Goal: Transaction & Acquisition: Obtain resource

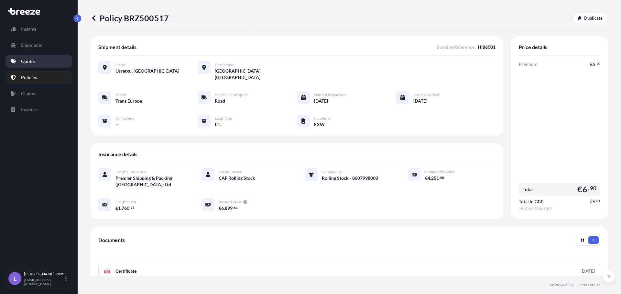
click at [27, 60] on p "Quotes" at bounding box center [28, 61] width 15 height 6
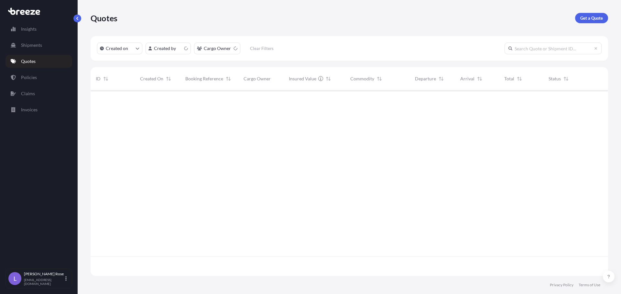
scroll to position [185, 512]
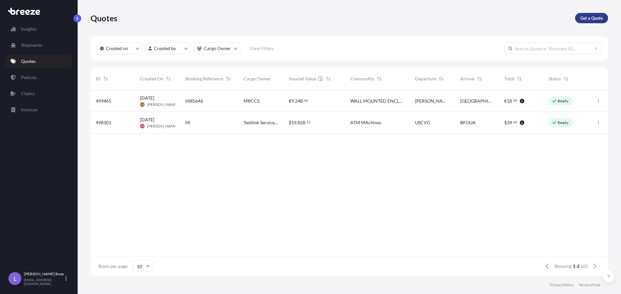
click at [579, 17] on link "Get a Quote" at bounding box center [591, 18] width 33 height 10
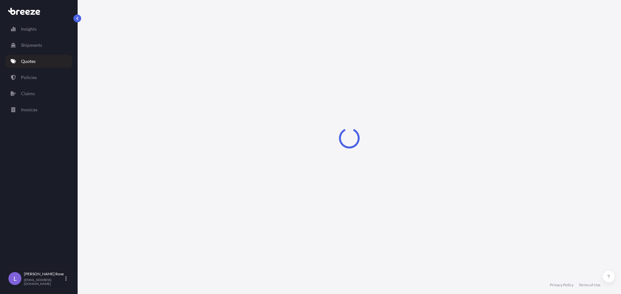
select select "Sea"
select select "1"
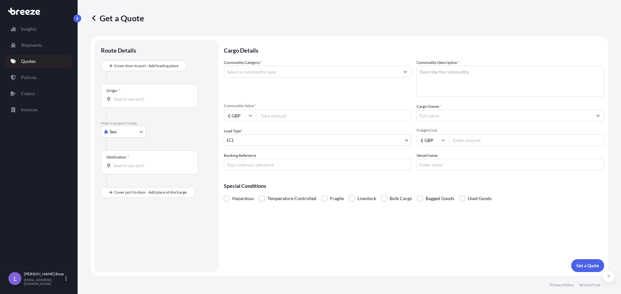
click at [130, 129] on body "Insights Shipments Quotes Policies Claims Invoices L [PERSON_NAME] [PERSON_NAME…" at bounding box center [310, 147] width 621 height 294
click at [121, 170] on span "Road" at bounding box center [118, 172] width 10 height 6
select select "Road"
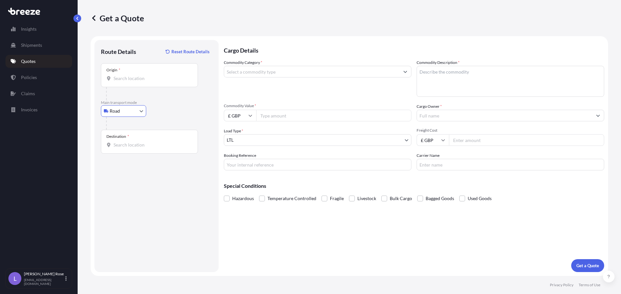
click at [138, 82] on div "Origin *" at bounding box center [149, 75] width 97 height 24
click at [138, 82] on input "Origin *" at bounding box center [151, 78] width 76 height 6
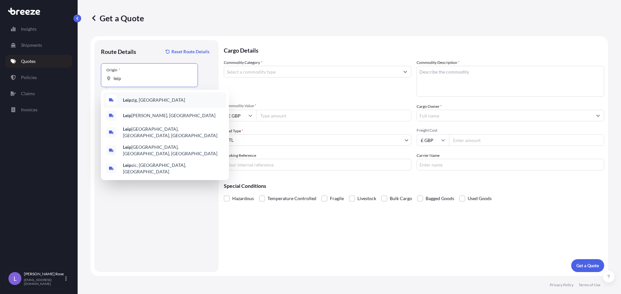
click at [137, 101] on span "Leip zig, [GEOGRAPHIC_DATA]" at bounding box center [154, 100] width 62 height 6
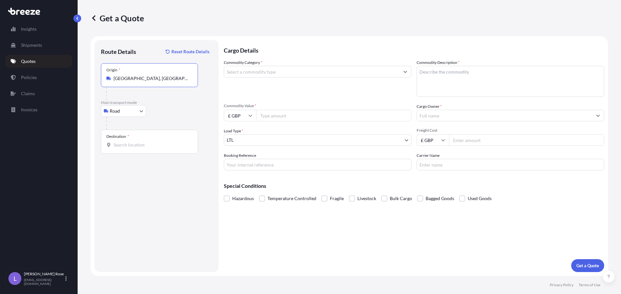
type input "[GEOGRAPHIC_DATA], [GEOGRAPHIC_DATA]"
click at [134, 143] on input "Destination *" at bounding box center [151, 145] width 76 height 6
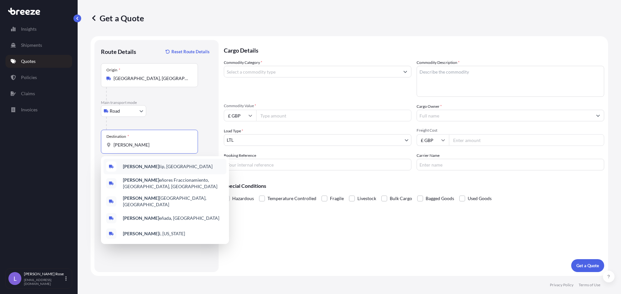
click at [138, 166] on span "[PERSON_NAME] lip, [GEOGRAPHIC_DATA]" at bounding box center [168, 167] width 90 height 6
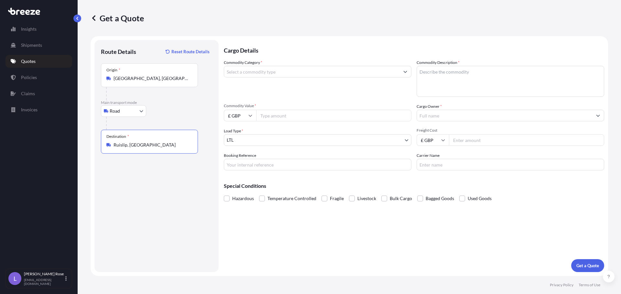
type input "Ruislip, [GEOGRAPHIC_DATA]"
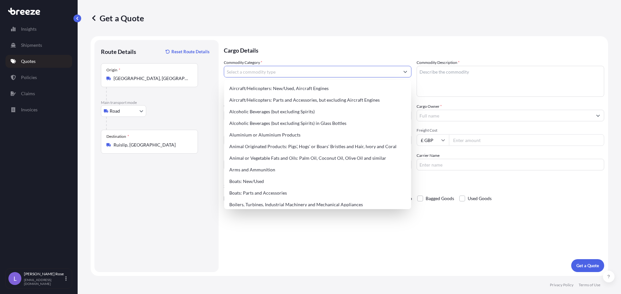
click at [258, 73] on input "Commodity Category *" at bounding box center [311, 72] width 175 height 12
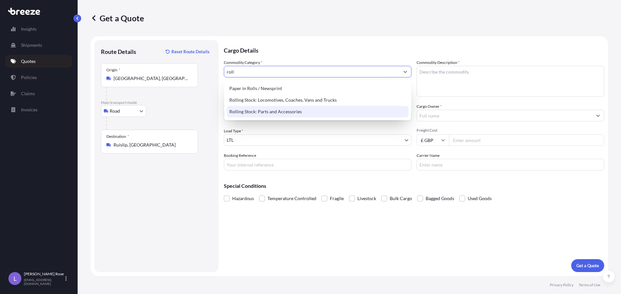
click at [260, 110] on div "Rolling Stock: Parts and Accessories" at bounding box center [318, 112] width 182 height 12
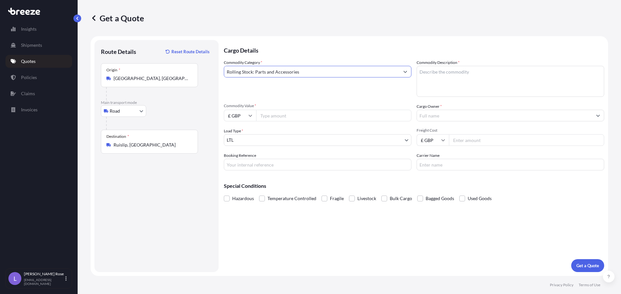
type input "Rolling Stock: Parts and Accessories"
click at [439, 76] on textarea "Commodity Description *" at bounding box center [509, 81] width 187 height 31
type textarea "Rail Parts - 8607998000"
click at [324, 116] on input "Commodity Value *" at bounding box center [333, 116] width 155 height 12
type input "64071.00"
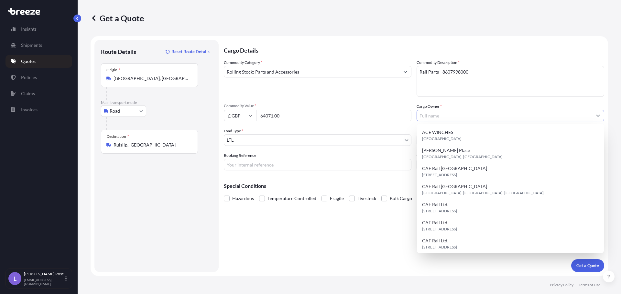
click at [249, 117] on icon at bounding box center [250, 116] width 4 height 4
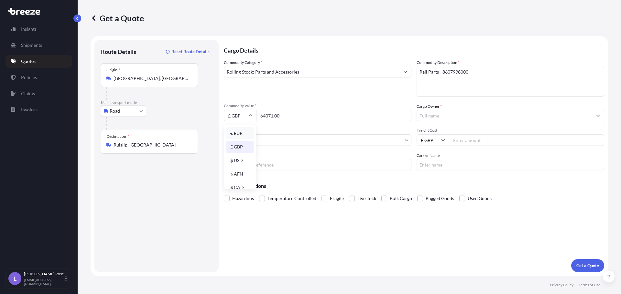
click at [237, 133] on div "€ EUR" at bounding box center [239, 133] width 27 height 12
type input "€ EUR"
click at [430, 113] on input "Cargo Owner *" at bounding box center [504, 116] width 175 height 12
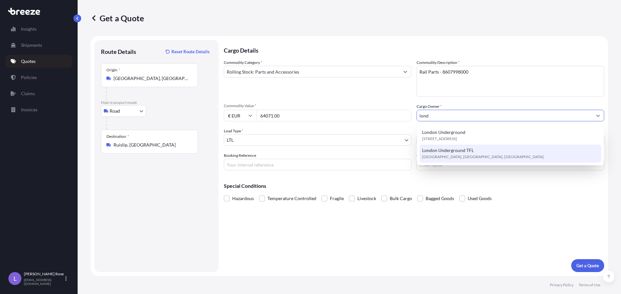
click at [446, 152] on span "London Underground TFL" at bounding box center [448, 150] width 52 height 6
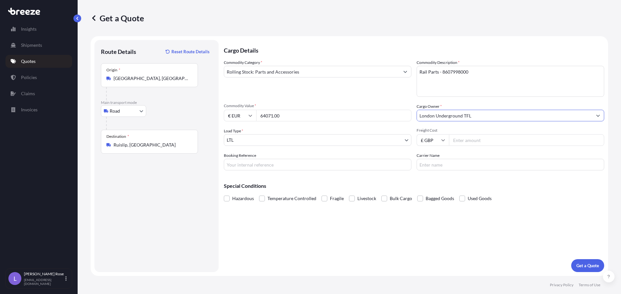
type input "London Underground TFL"
click at [500, 138] on input "Freight Cost" at bounding box center [526, 140] width 155 height 12
type input "1582.78"
click at [286, 162] on input "Booking Reference" at bounding box center [317, 165] width 187 height 12
type input "HI86018"
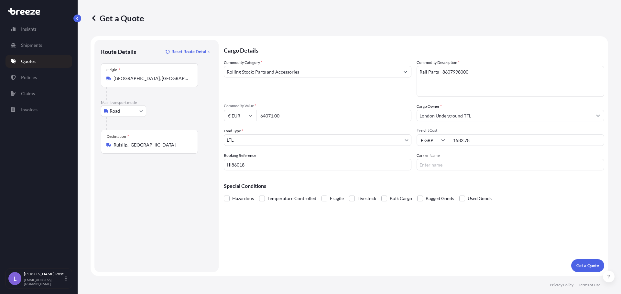
click at [550, 222] on div "Cargo Details Commodity Category * Rolling Stock: Parts and Accessories Commodi…" at bounding box center [414, 156] width 380 height 232
click at [477, 164] on input "Carrier Name" at bounding box center [509, 165] width 187 height 12
type input "Trans Europe"
click at [591, 268] on p "Get a Quote" at bounding box center [587, 266] width 23 height 6
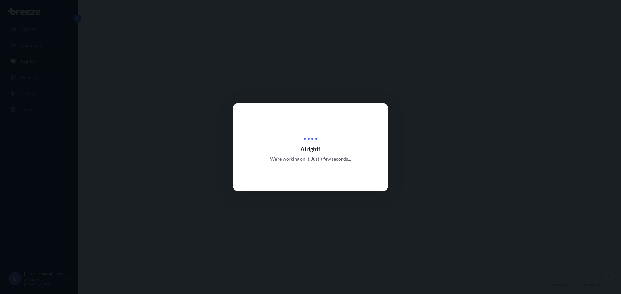
select select "Road"
select select "1"
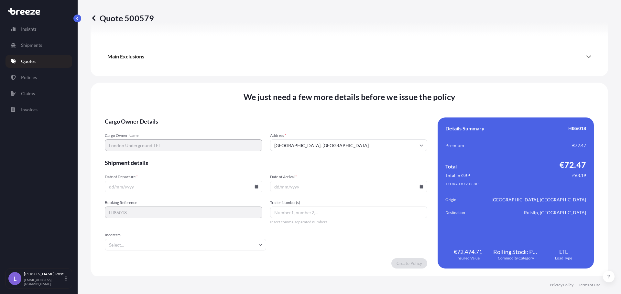
scroll to position [732, 0]
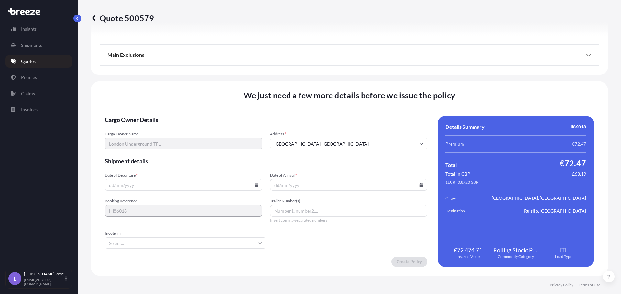
click at [255, 187] on icon at bounding box center [256, 185] width 4 height 4
click at [197, 103] on button "3" at bounding box center [198, 103] width 10 height 10
type input "[DATE]"
click at [420, 186] on icon at bounding box center [422, 185] width 4 height 4
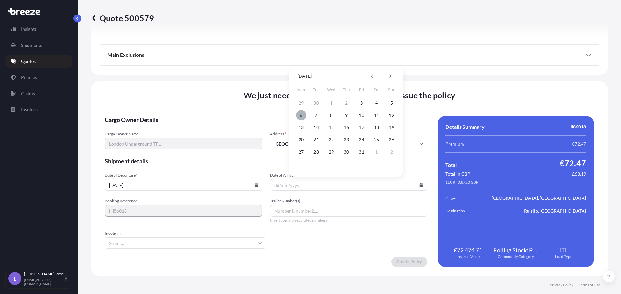
click at [302, 115] on button "6" at bounding box center [301, 115] width 10 height 10
type input "[DATE]"
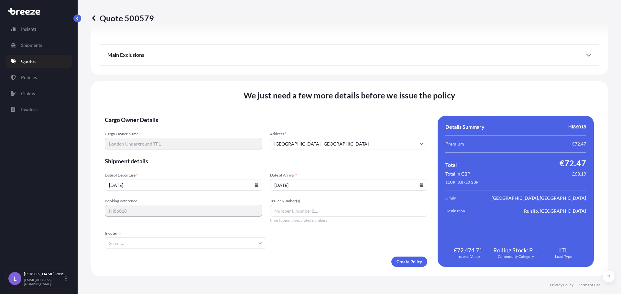
click at [123, 240] on input "Incoterm" at bounding box center [185, 244] width 161 height 12
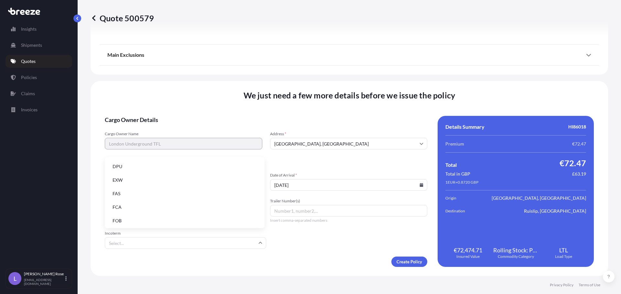
scroll to position [82, 0]
click at [121, 181] on li "EXW" at bounding box center [184, 179] width 155 height 12
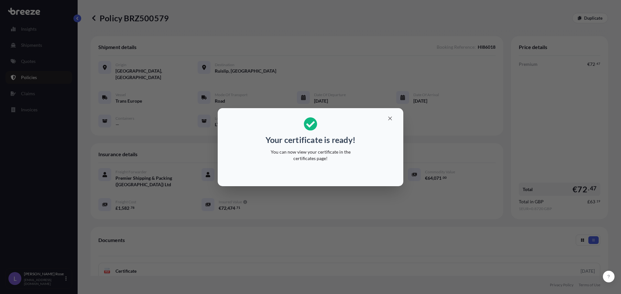
click at [460, 146] on div "Your certificate is ready! You can now view your certificate in the certificate…" at bounding box center [310, 147] width 621 height 294
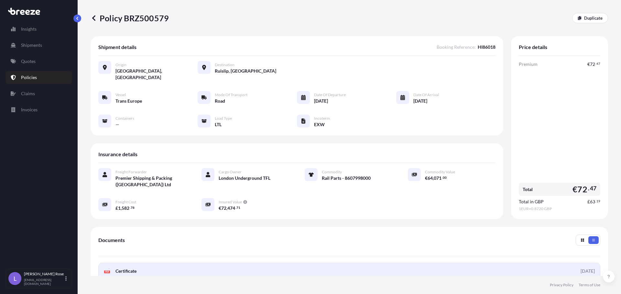
click at [236, 263] on link "PDF Certificate [DATE]" at bounding box center [349, 271] width 502 height 17
